Goal: Task Accomplishment & Management: Manage account settings

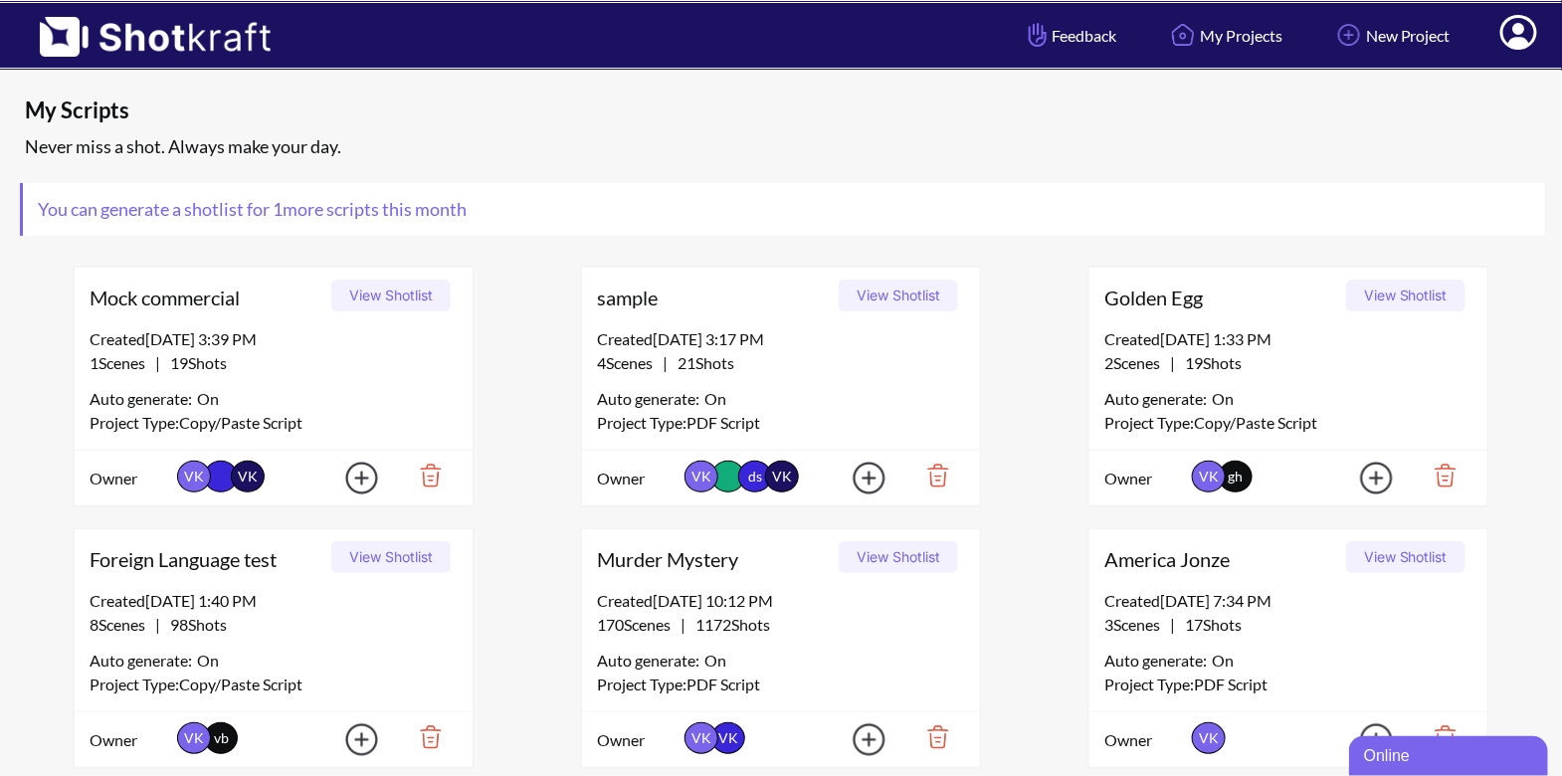
click at [1509, 30] on icon at bounding box center [1518, 32] width 37 height 35
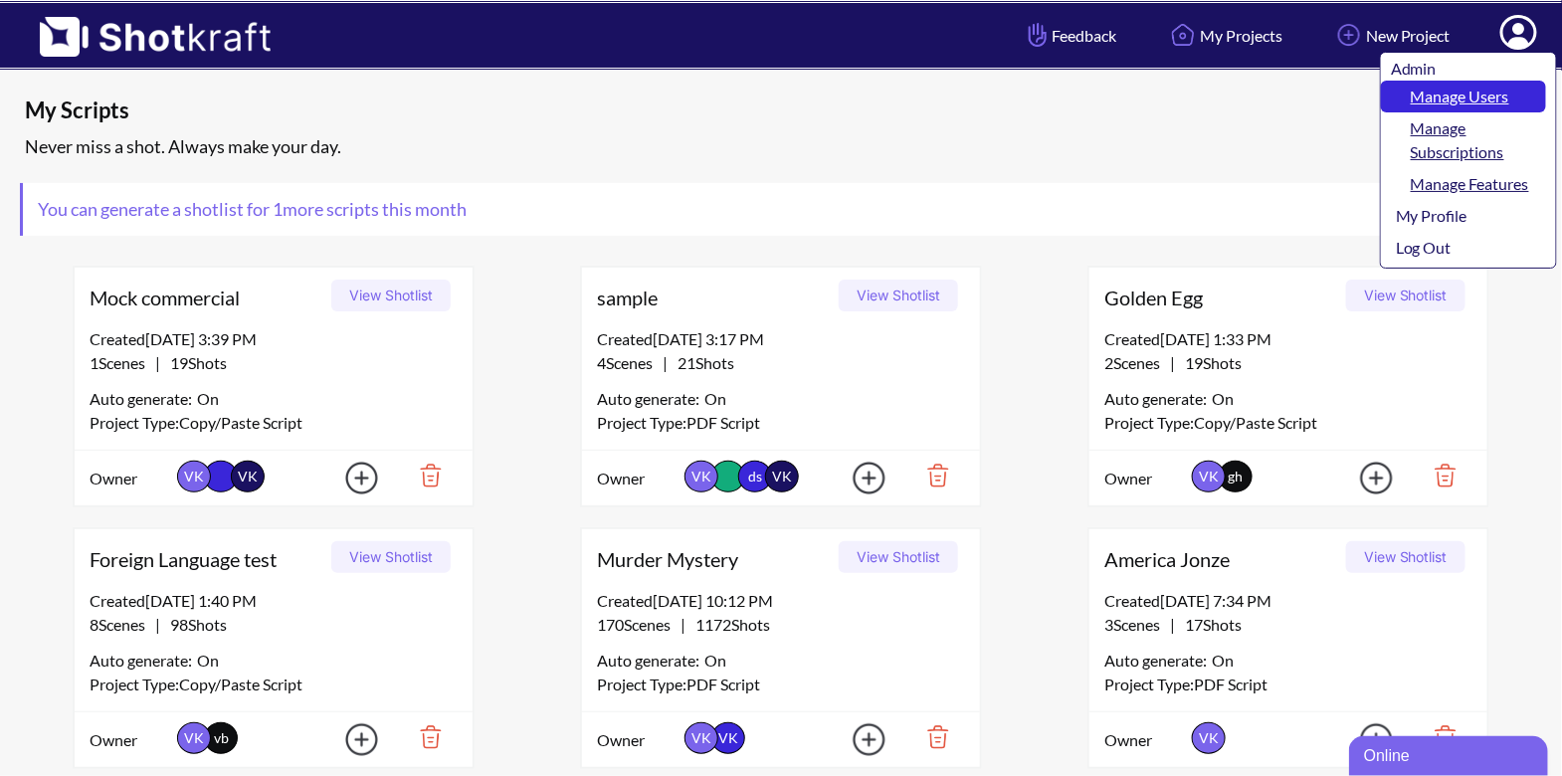
click at [1488, 97] on link "Manage Users" at bounding box center [1463, 97] width 165 height 32
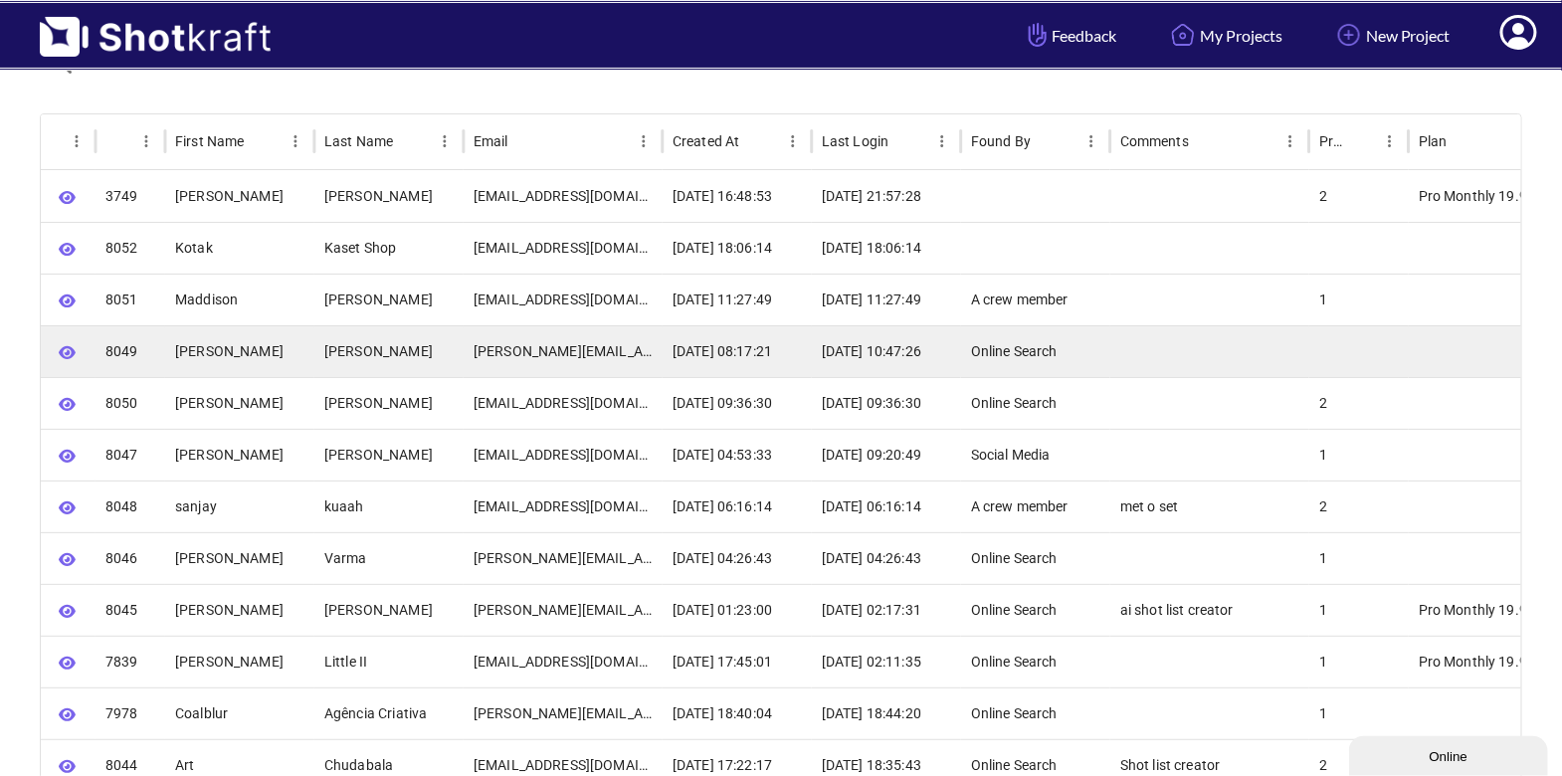
scroll to position [157, 0]
drag, startPoint x: 617, startPoint y: 347, endPoint x: 570, endPoint y: 348, distance: 46.8
click at [570, 348] on div "[PERSON_NAME][EMAIL_ADDRESS][PERSON_NAME][DOMAIN_NAME]" at bounding box center [563, 350] width 199 height 52
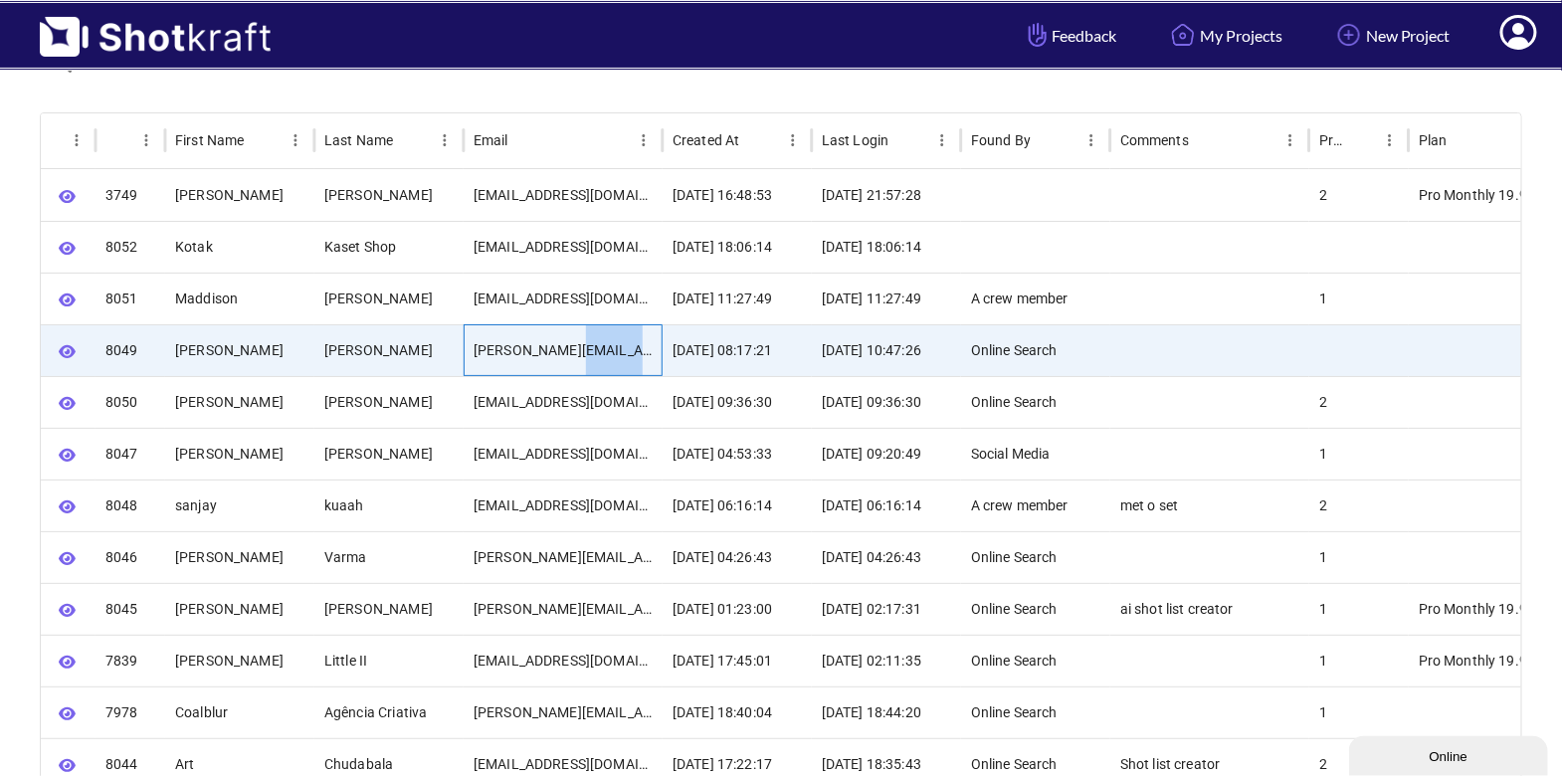
copy div "[DOMAIN_NAME]"
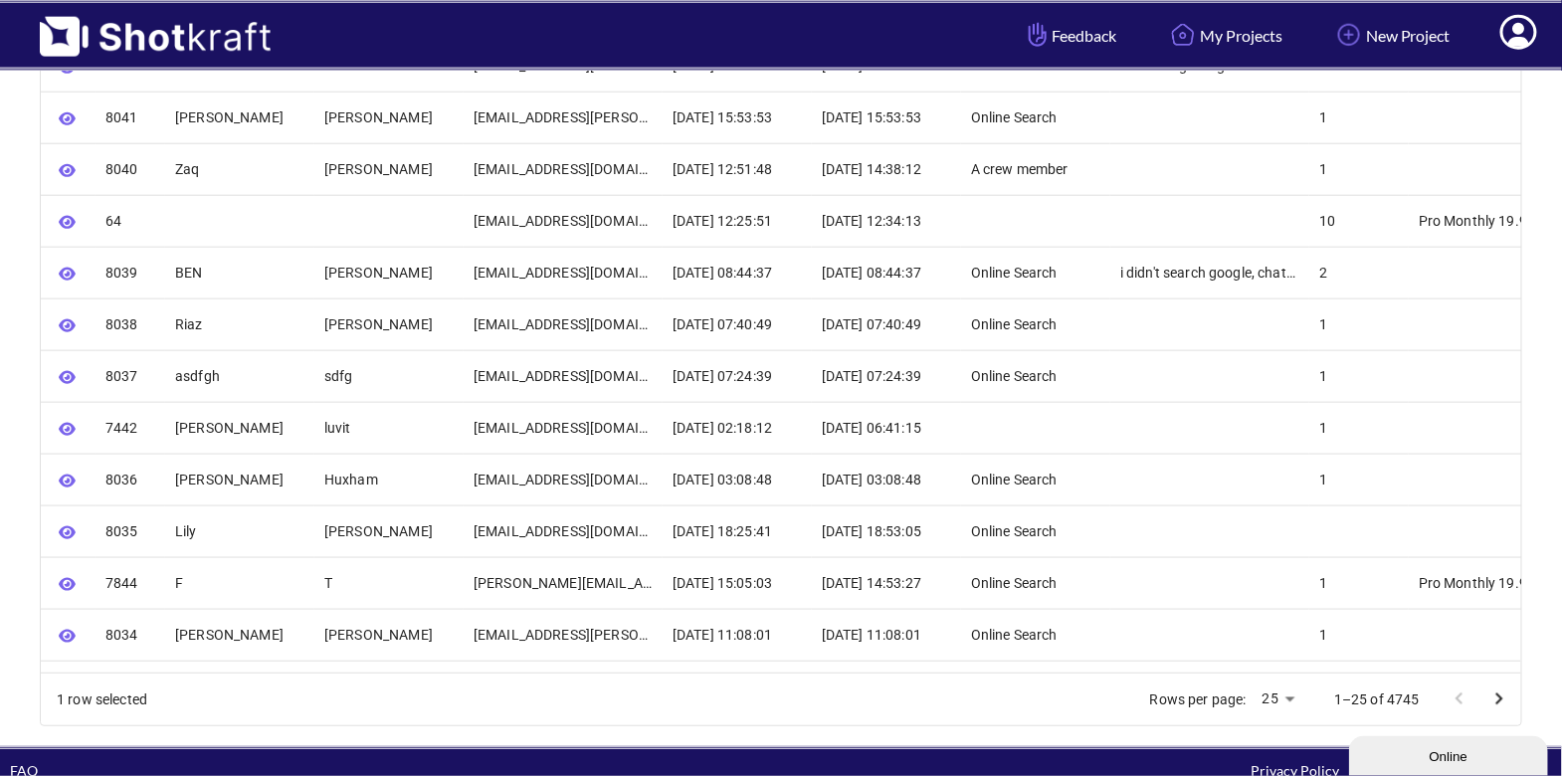
scroll to position [955, 0]
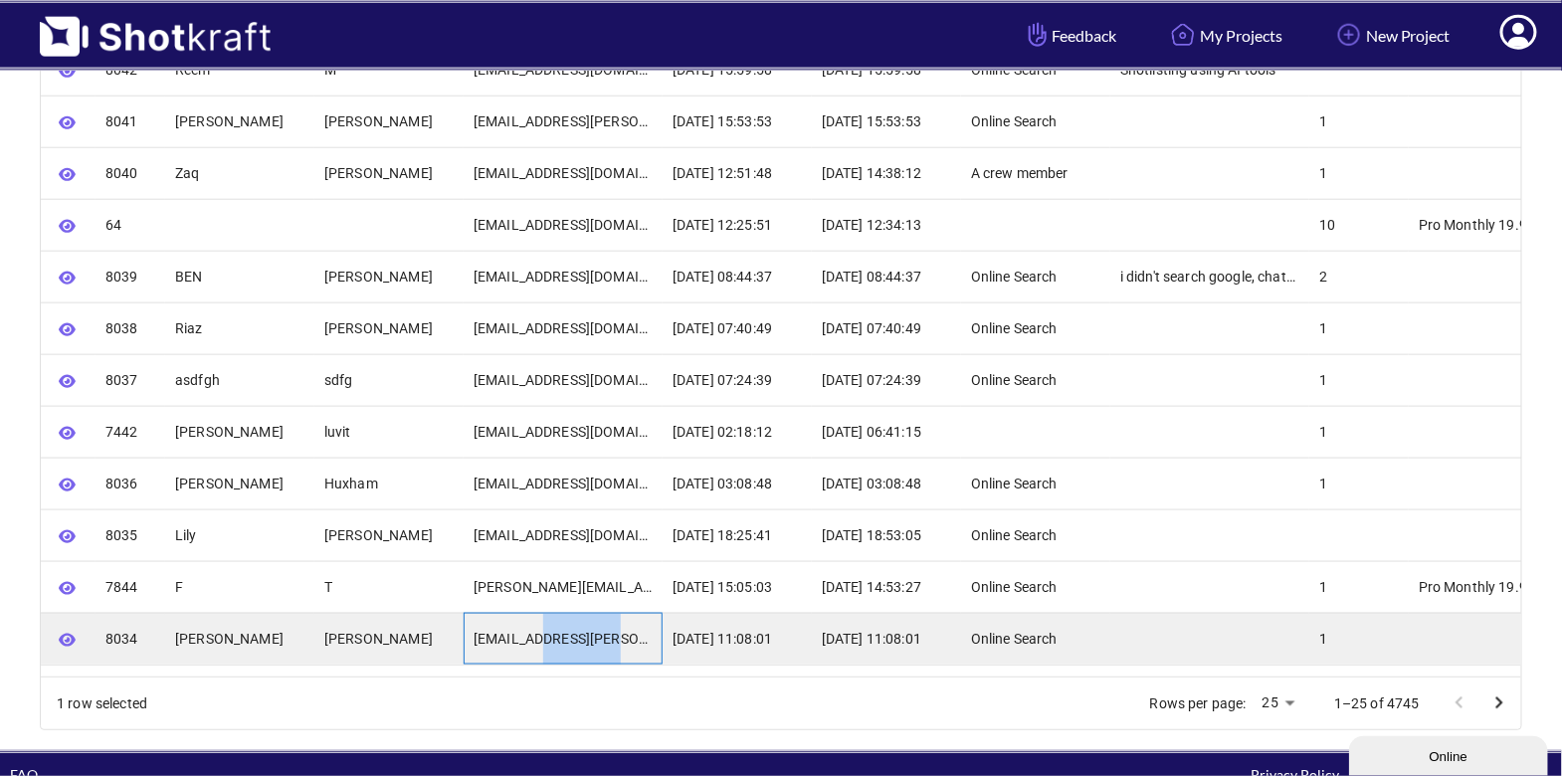
drag, startPoint x: 613, startPoint y: 638, endPoint x: 542, endPoint y: 637, distance: 70.7
click at [542, 637] on div "taggart2@kenyon.edu" at bounding box center [563, 639] width 199 height 52
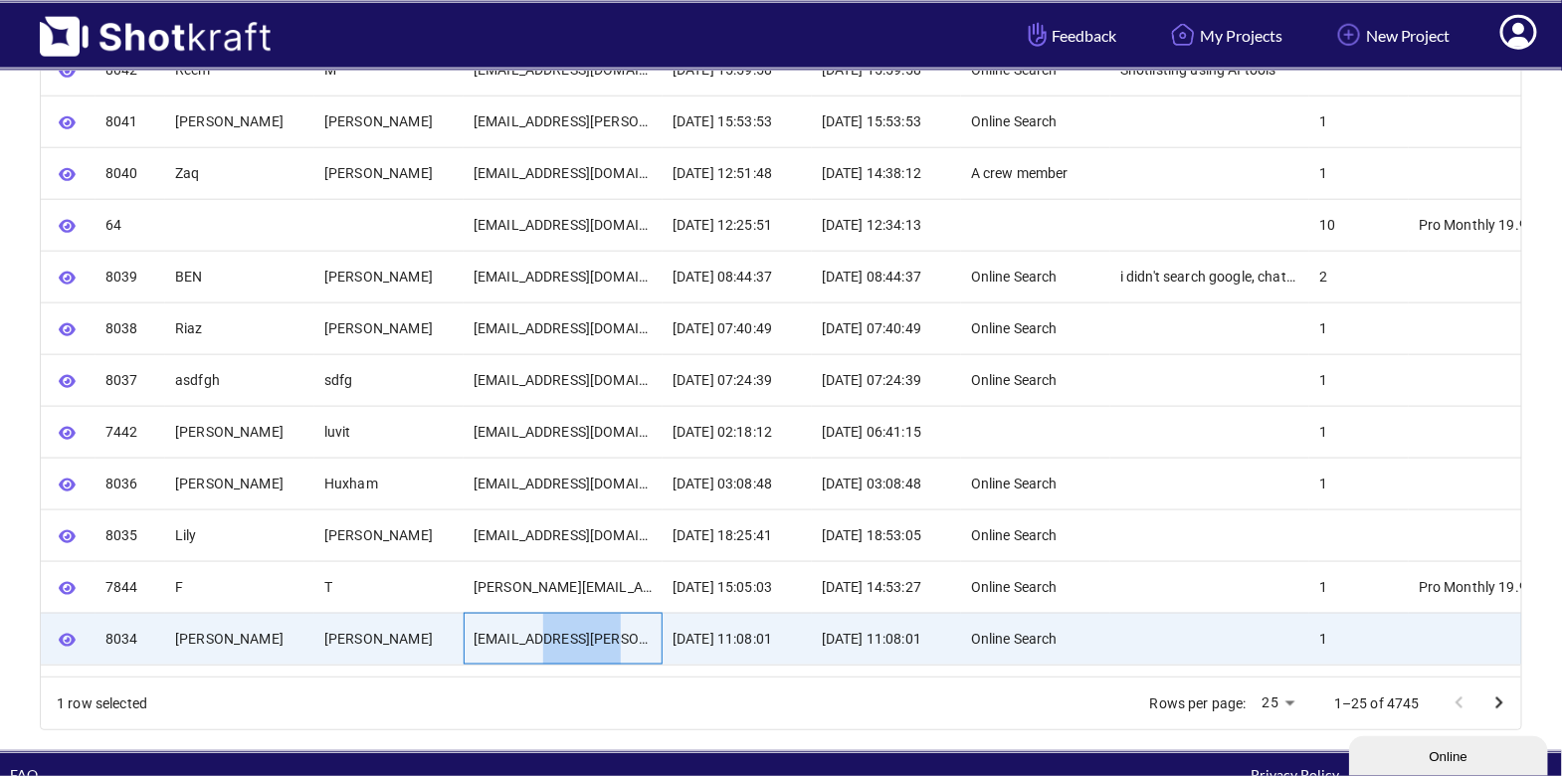
copy div "kenyon.edu"
